Goal: Find specific page/section: Find specific page/section

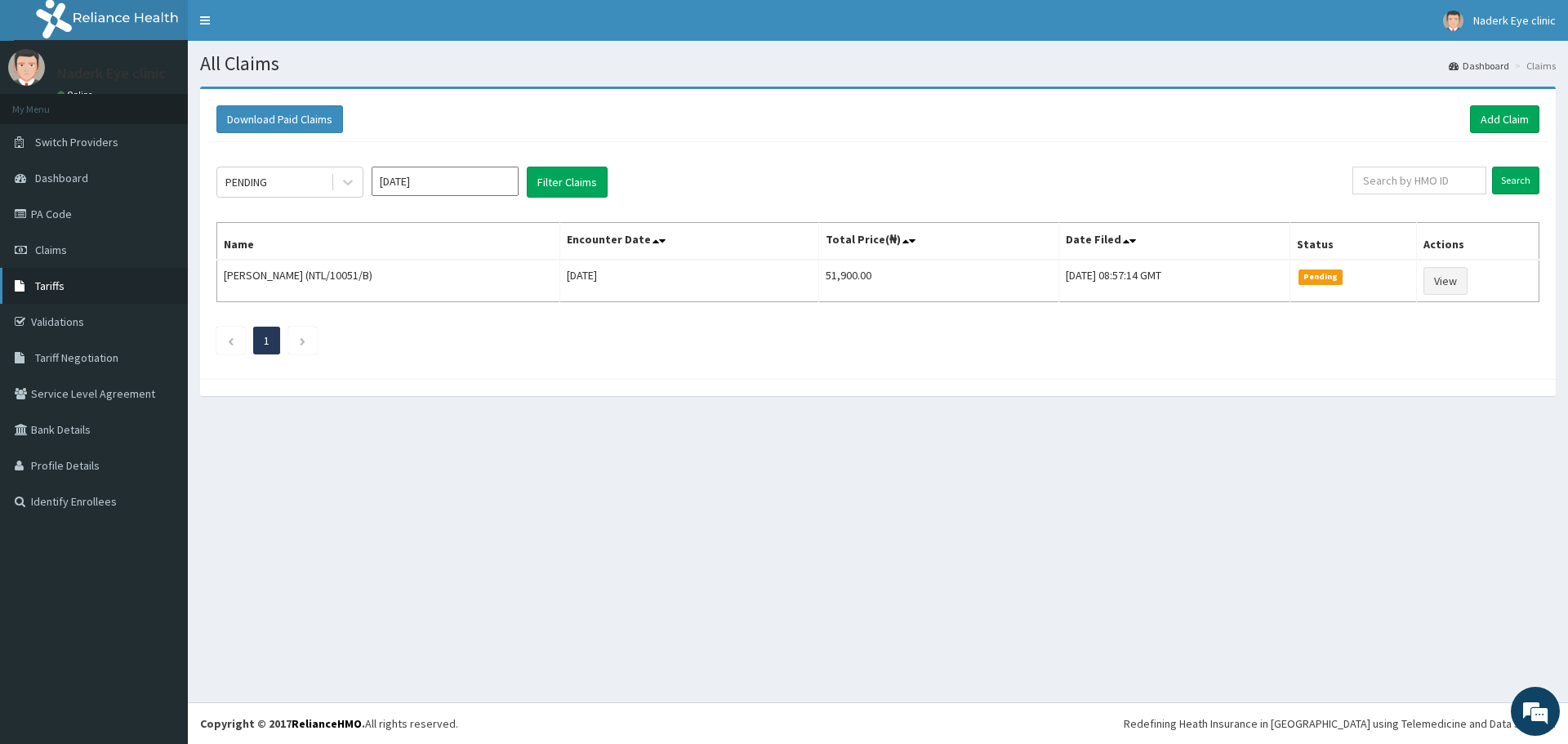
click at [79, 292] on link "Tariffs" at bounding box center [94, 285] width 188 height 36
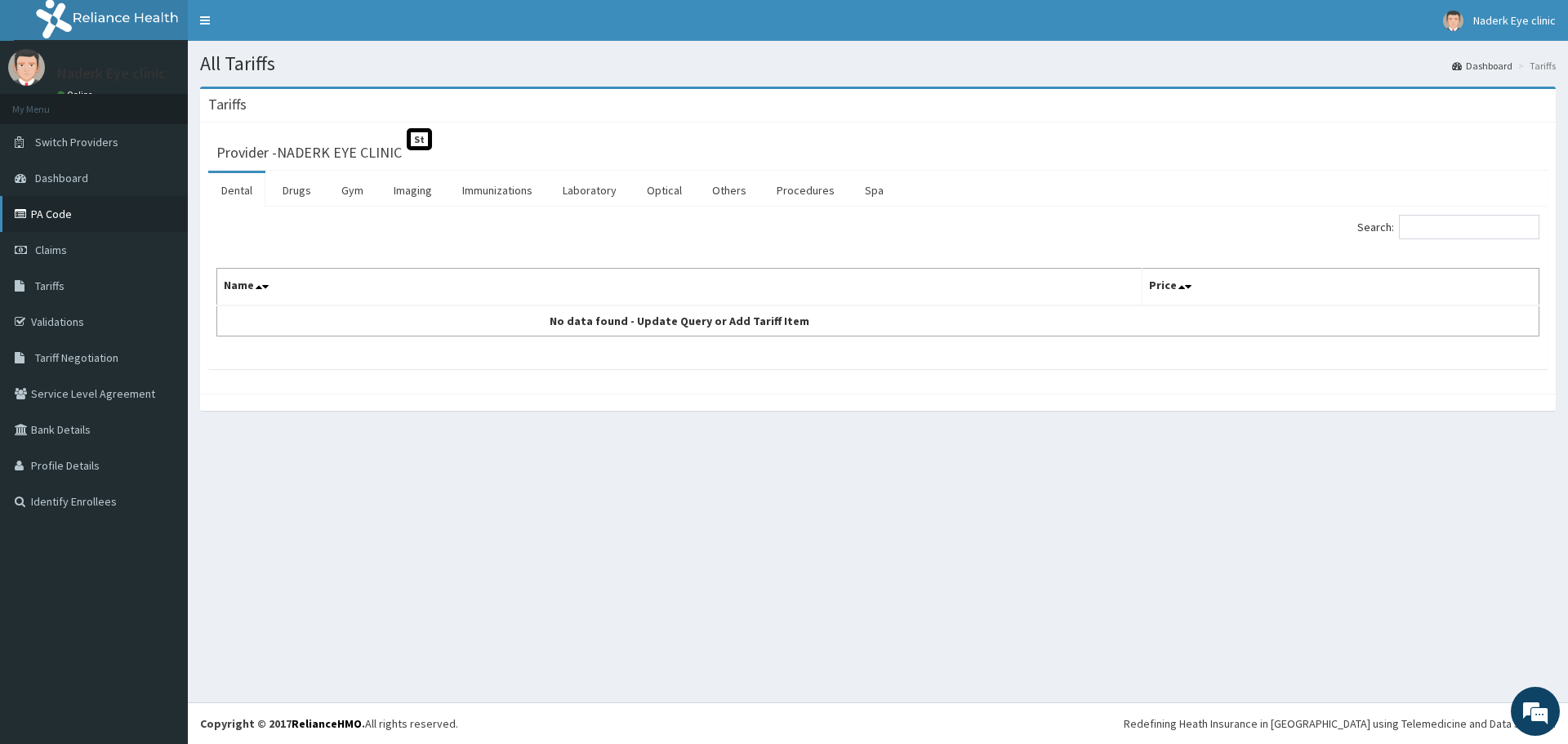
click at [60, 224] on link "PA Code" at bounding box center [94, 214] width 188 height 36
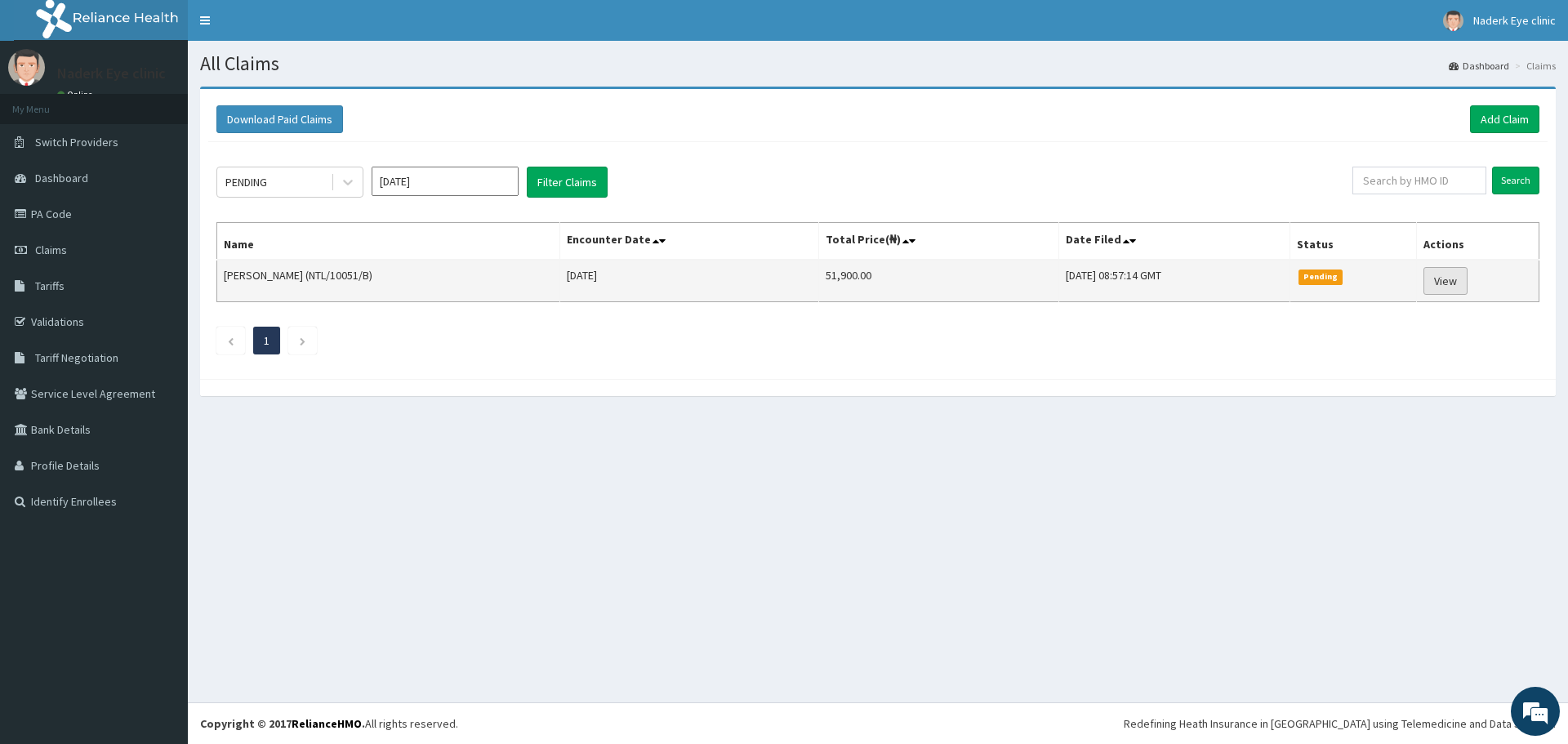
click at [1450, 288] on link "View" at bounding box center [1446, 281] width 44 height 27
